Goal: Task Accomplishment & Management: Manage account settings

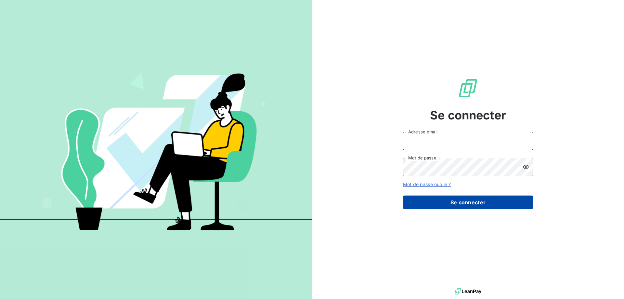
type input "awigno@thibaut.fr"
click at [428, 206] on button "Se connecter" at bounding box center [468, 202] width 130 height 14
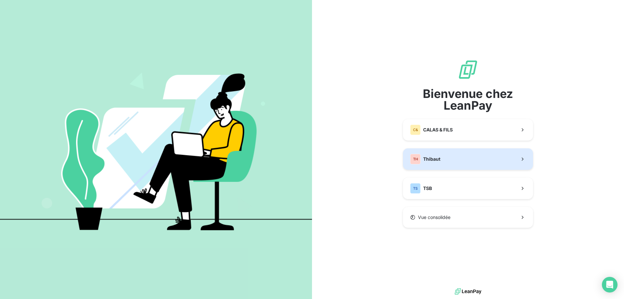
click at [433, 159] on span "Thibaut" at bounding box center [431, 159] width 17 height 6
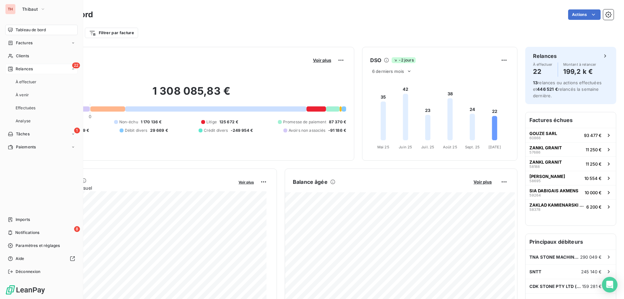
click at [15, 67] on div "Relances" at bounding box center [20, 69] width 25 height 6
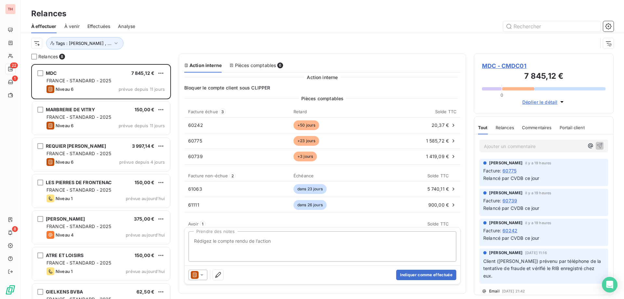
scroll to position [57, 0]
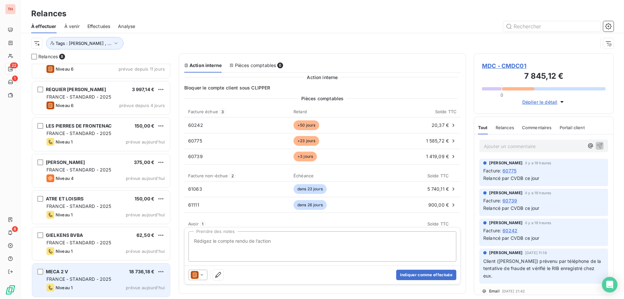
click at [117, 270] on div "MECA 2 V 18 736,18 €" at bounding box center [105, 271] width 118 height 6
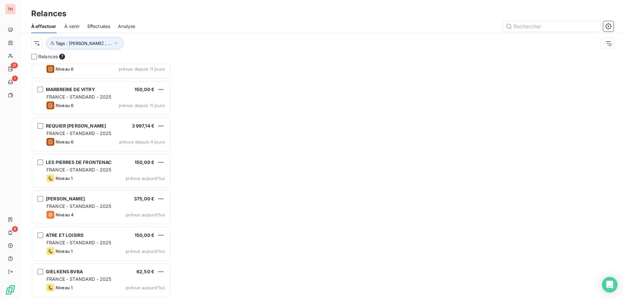
scroll to position [20, 0]
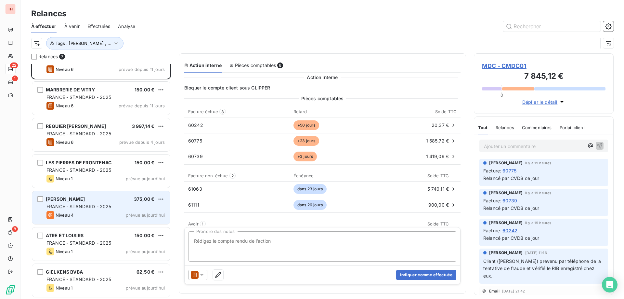
click at [111, 211] on div "MILETTO SARL 375,00 € FRANCE - STANDARD - 2025 Niveau 4 prévue [DATE]" at bounding box center [101, 207] width 138 height 33
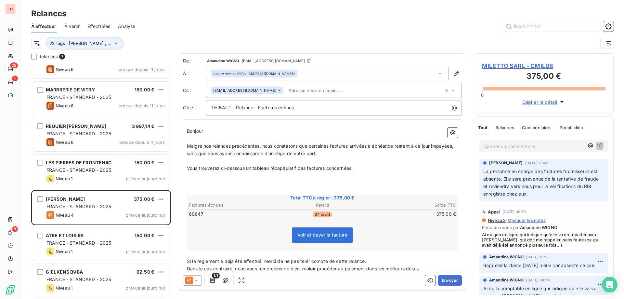
drag, startPoint x: 323, startPoint y: 146, endPoint x: 335, endPoint y: 161, distance: 19.4
click at [323, 146] on span "Malgré nos relances précédentes, nous constatons que certaines factures arrivée…" at bounding box center [321, 149] width 268 height 13
drag, startPoint x: 225, startPoint y: 174, endPoint x: 235, endPoint y: 171, distance: 10.3
click at [225, 174] on p "﻿" at bounding box center [322, 175] width 271 height 7
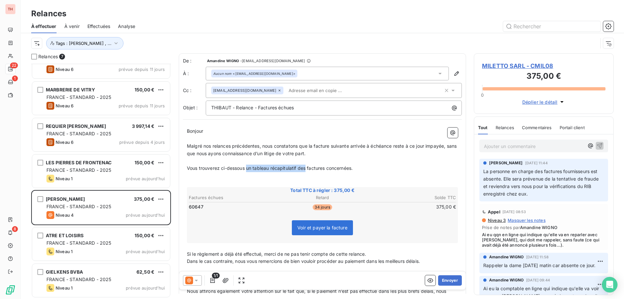
drag, startPoint x: 306, startPoint y: 168, endPoint x: 248, endPoint y: 168, distance: 58.2
click at [248, 168] on span "Vous trouverez ci-dessous un tableau récapitulatif des factures concernées." at bounding box center [270, 168] width 166 height 6
drag, startPoint x: 355, startPoint y: 168, endPoint x: 327, endPoint y: 167, distance: 28.9
click at [327, 167] on span "Vous trouverez ci-dessous les informations liées à cette factures concernées." at bounding box center [271, 168] width 168 height 6
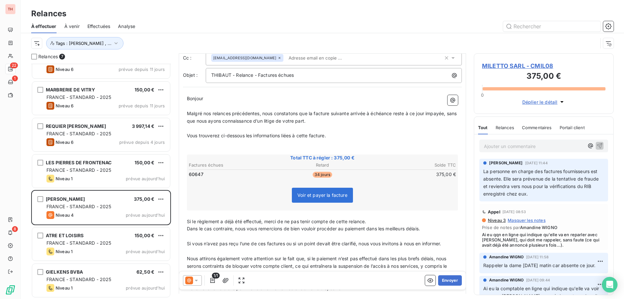
scroll to position [0, 0]
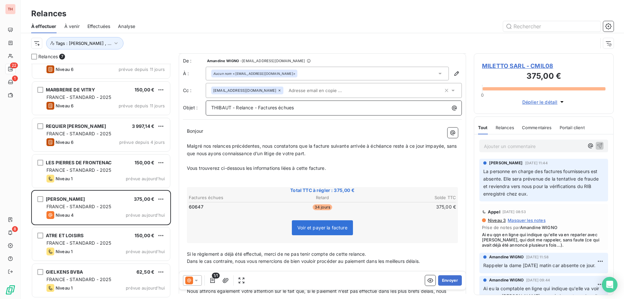
click at [310, 108] on p "THIBAUT - Relance - Factures échues" at bounding box center [335, 107] width 248 height 7
drag, startPoint x: 277, startPoint y: 108, endPoint x: 290, endPoint y: 119, distance: 17.1
click at [277, 108] on span "THIBAUT - Relance - Factures échue" at bounding box center [251, 108] width 80 height 6
click at [232, 177] on p "﻿" at bounding box center [322, 175] width 271 height 7
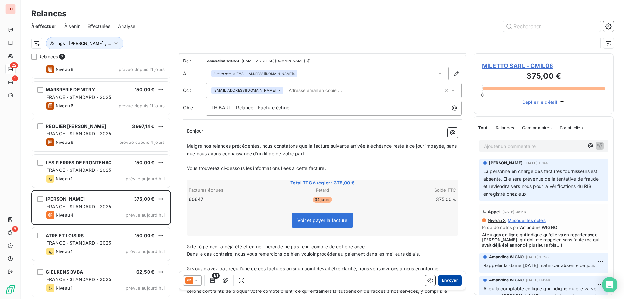
click at [442, 279] on button "Envoyer" at bounding box center [450, 280] width 24 height 10
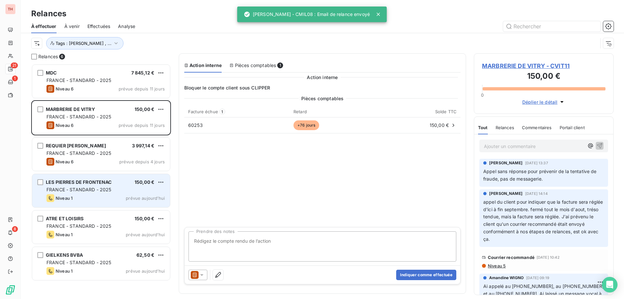
click at [121, 199] on div "Niveau 1 prévue aujourd’hui" at bounding box center [105, 198] width 118 height 8
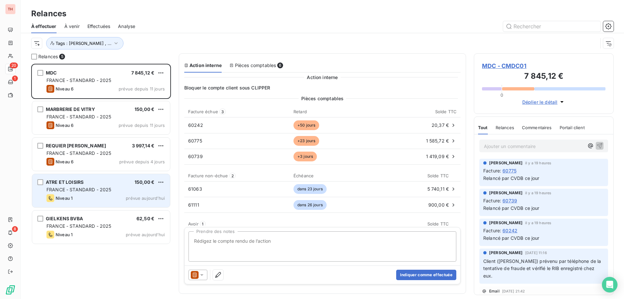
click at [123, 177] on div "ATRE ET LOISIRS 150,00 € FRANCE - STANDARD - 2025 Niveau 1 prévue [DATE]" at bounding box center [101, 190] width 138 height 33
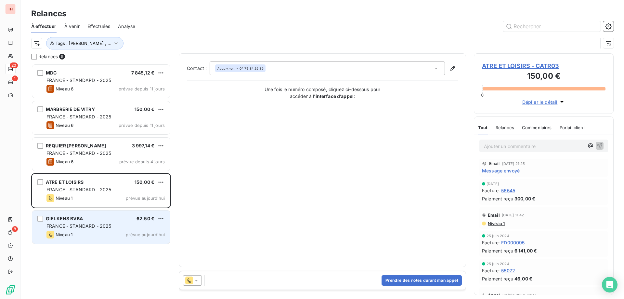
drag, startPoint x: 128, startPoint y: 225, endPoint x: 124, endPoint y: 216, distance: 9.3
click at [126, 225] on div "FRANCE - STANDARD - 2025" at bounding box center [105, 226] width 118 height 6
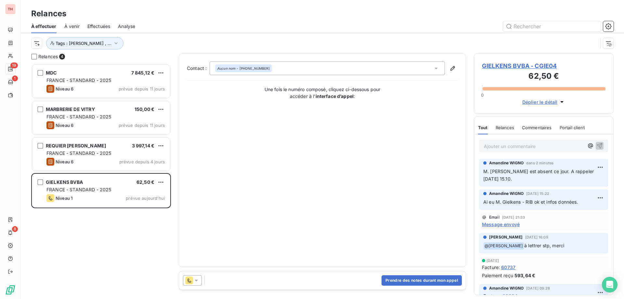
click at [161, 181] on html "TH 19 1 8 Relances À effectuer À venir Effectuées Analyse Tags : [PERSON_NAME] …" at bounding box center [312, 149] width 624 height 299
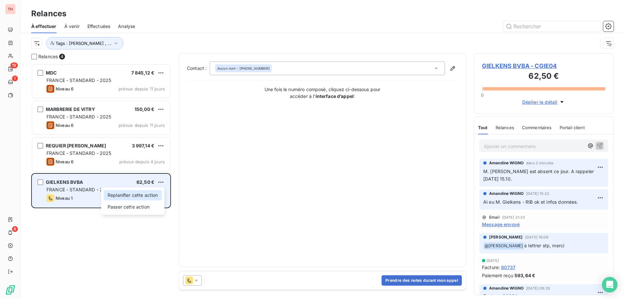
click at [134, 193] on div "Replanifier cette action" at bounding box center [133, 195] width 58 height 10
select select "9"
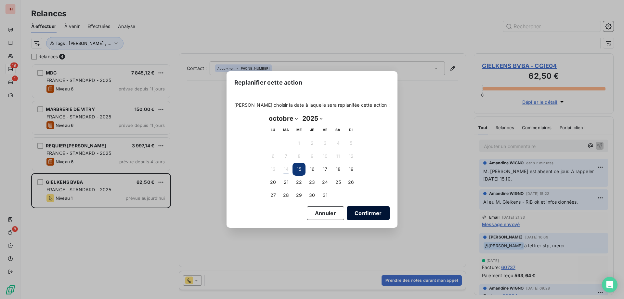
click at [355, 212] on button "Confirmer" at bounding box center [368, 213] width 43 height 14
